Goal: Entertainment & Leisure: Browse casually

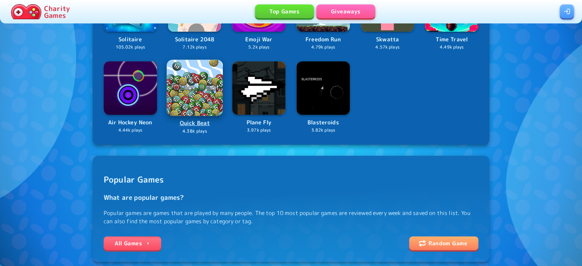
scroll to position [195, 0]
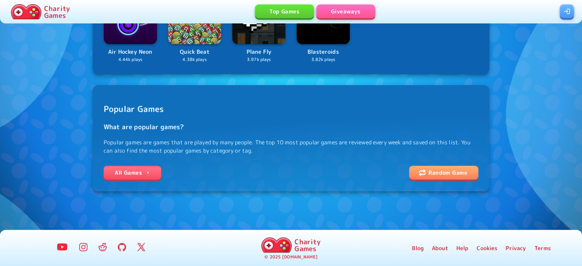
click at [122, 175] on link "All Games" at bounding box center [132, 173] width 57 height 14
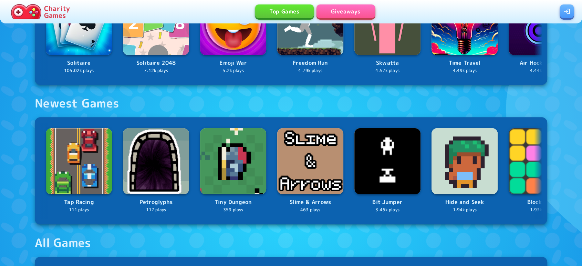
scroll to position [434, 0]
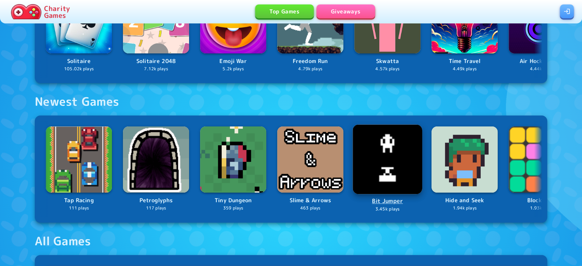
click at [389, 156] on img at bounding box center [387, 160] width 70 height 70
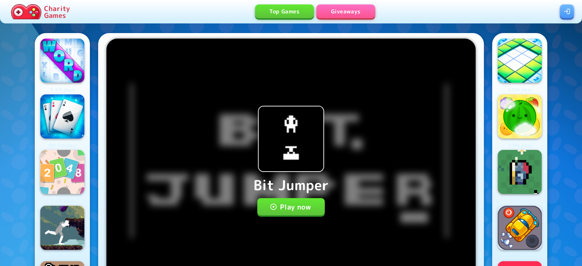
click at [277, 210] on button "Play now" at bounding box center [291, 206] width 68 height 17
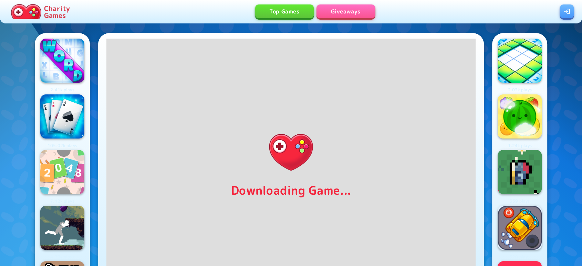
scroll to position [19, 0]
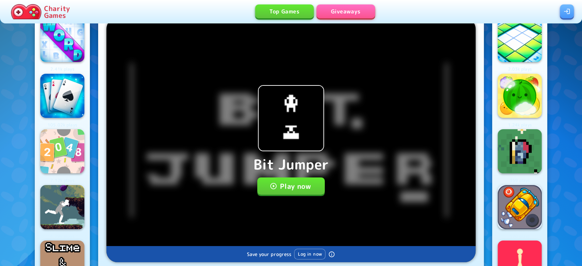
scroll to position [20, 0]
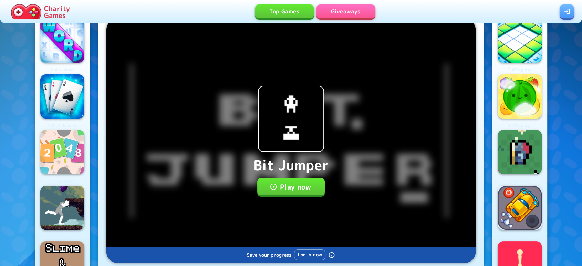
click at [287, 186] on button "Play now" at bounding box center [291, 186] width 68 height 17
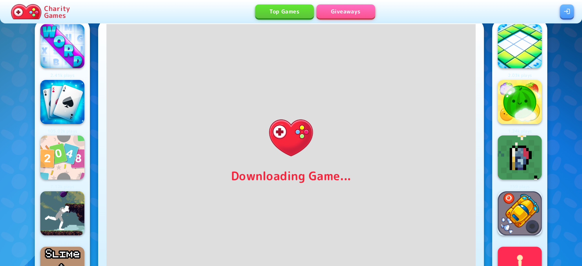
scroll to position [14, 0]
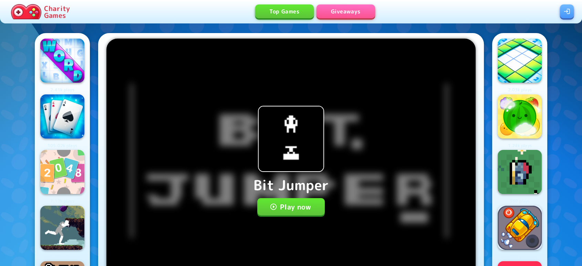
click at [263, 199] on button "Play now" at bounding box center [291, 206] width 68 height 17
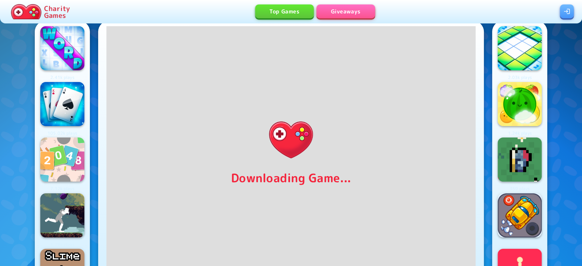
scroll to position [19, 0]
